Goal: Information Seeking & Learning: Learn about a topic

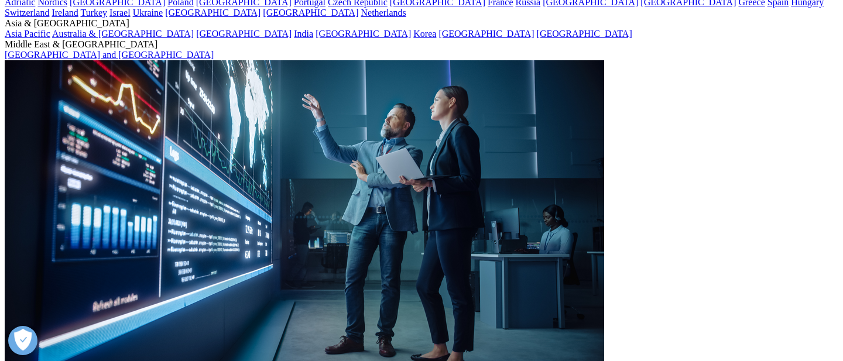
scroll to position [89, 0]
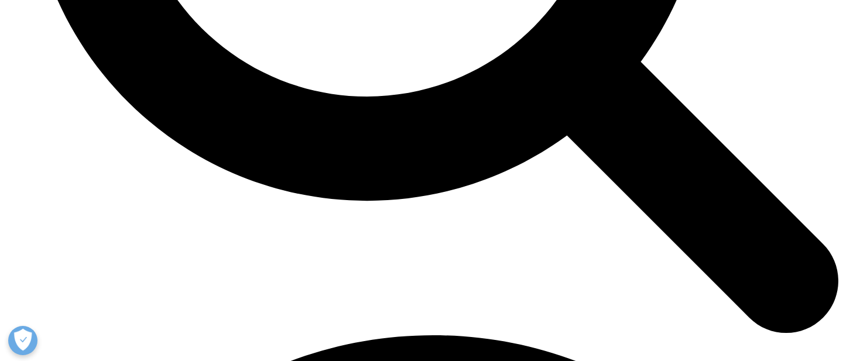
scroll to position [2722, 0]
